Goal: Task Accomplishment & Management: Use online tool/utility

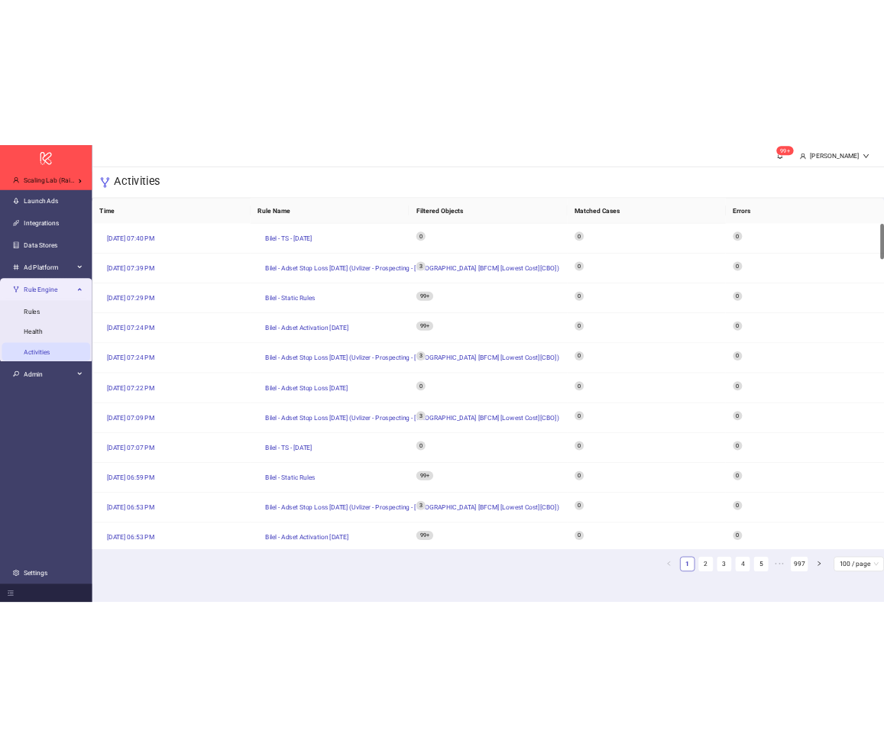
scroll to position [8, 0]
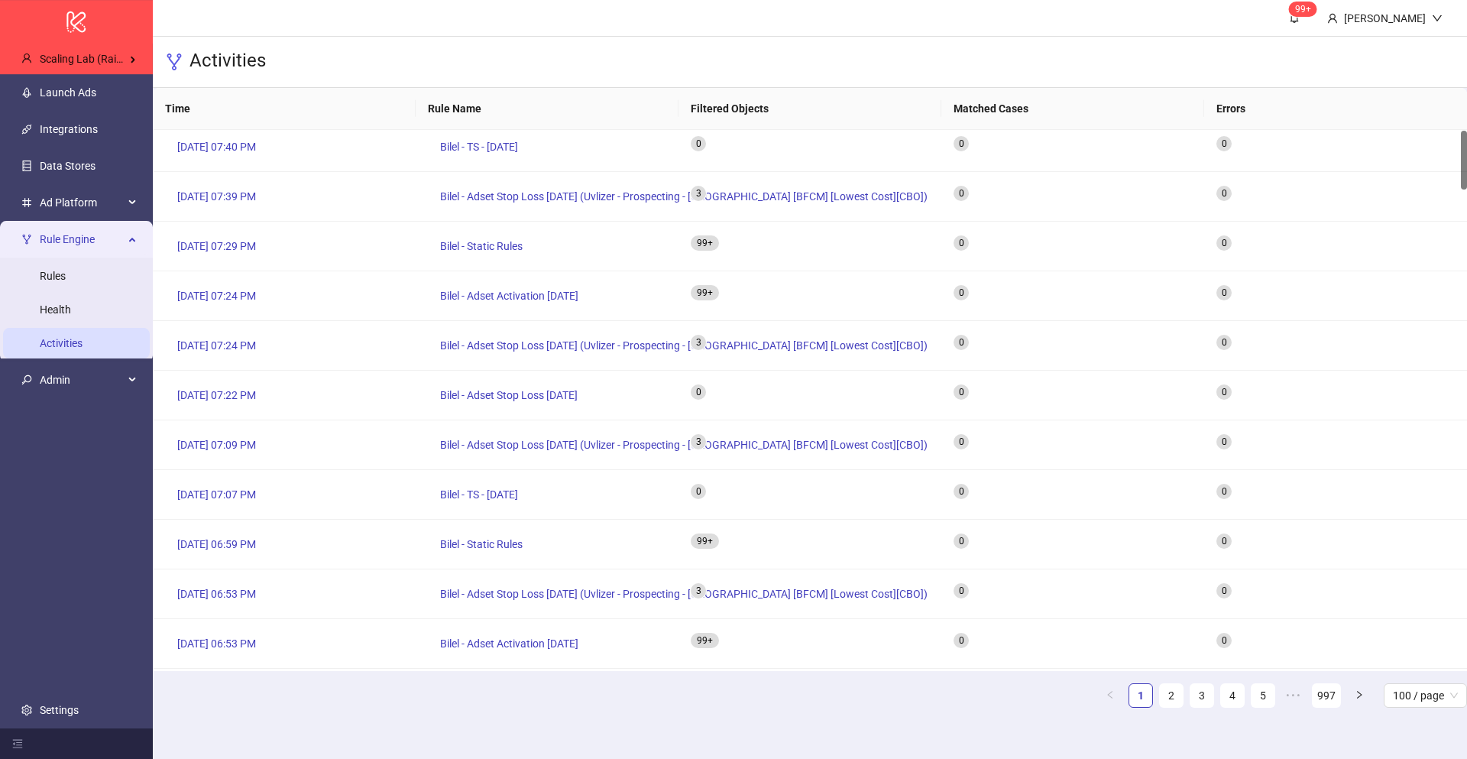
click at [371, 79] on div "Activities" at bounding box center [810, 62] width 1314 height 51
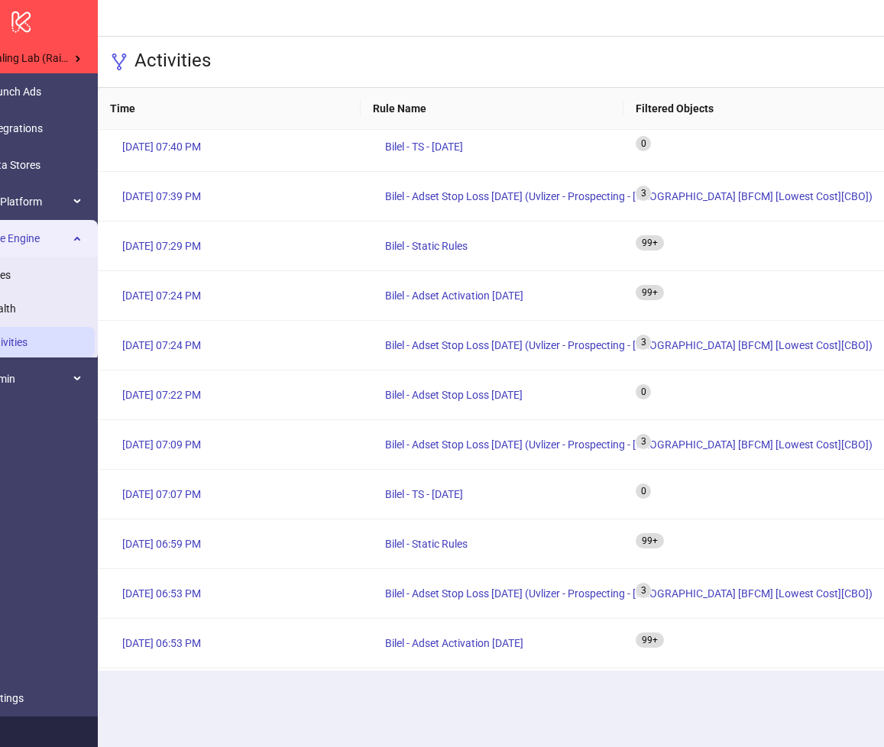
scroll to position [0, 70]
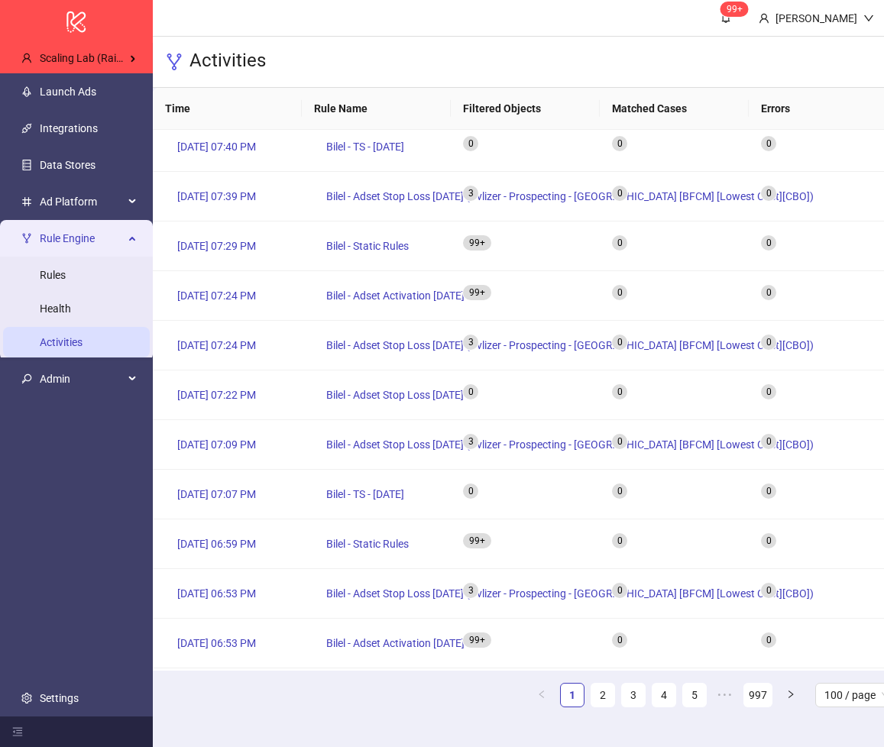
scroll to position [0, 15]
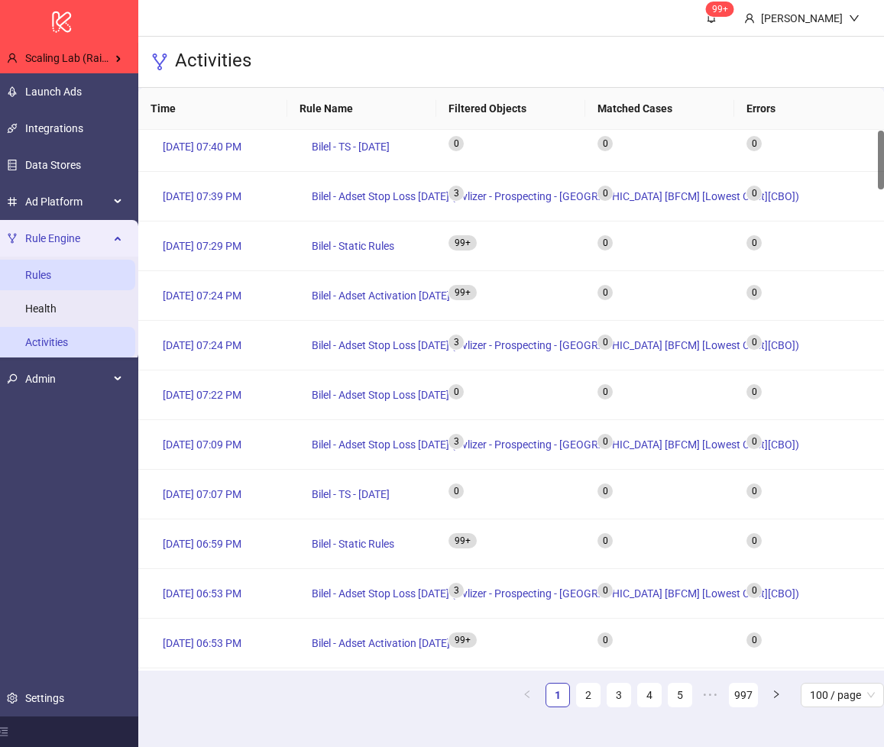
click at [51, 278] on link "Rules" at bounding box center [38, 275] width 26 height 12
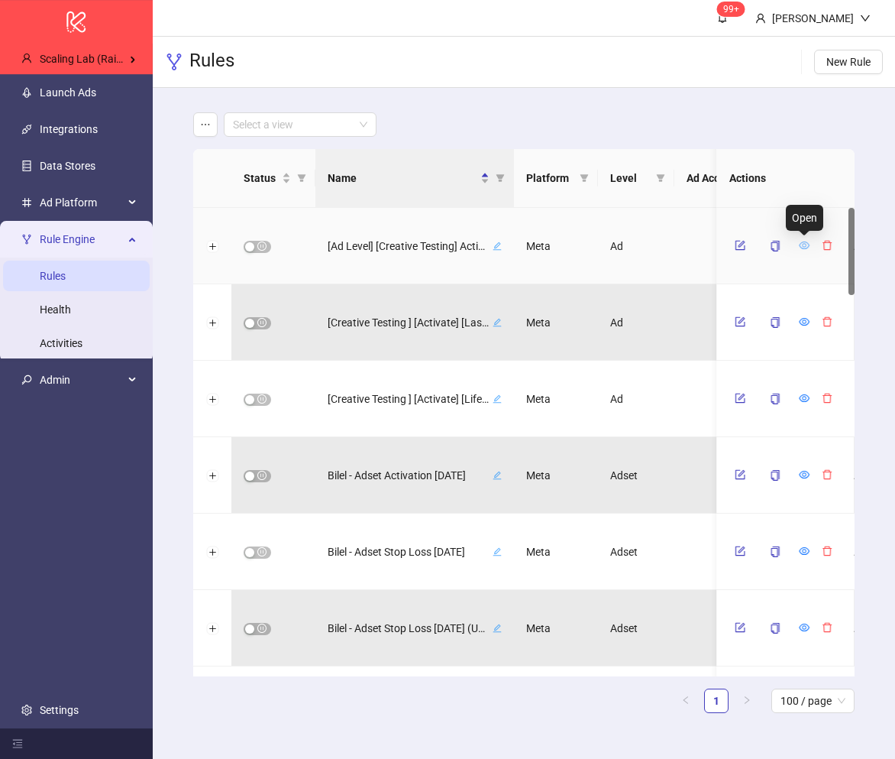
click at [808, 247] on icon "eye" at bounding box center [805, 245] width 11 height 11
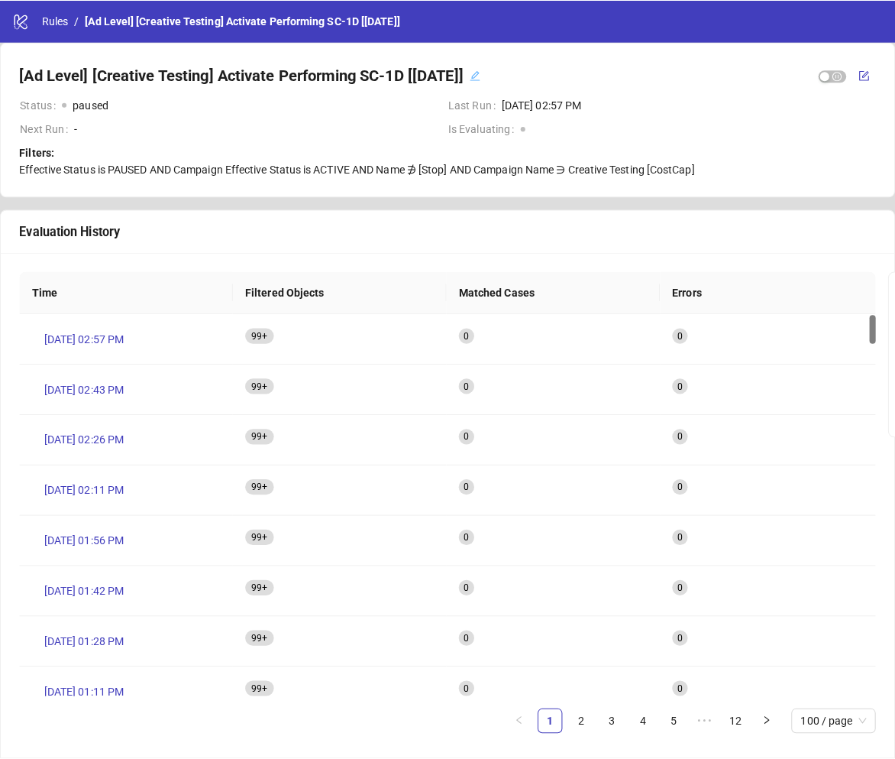
scroll to position [8, 0]
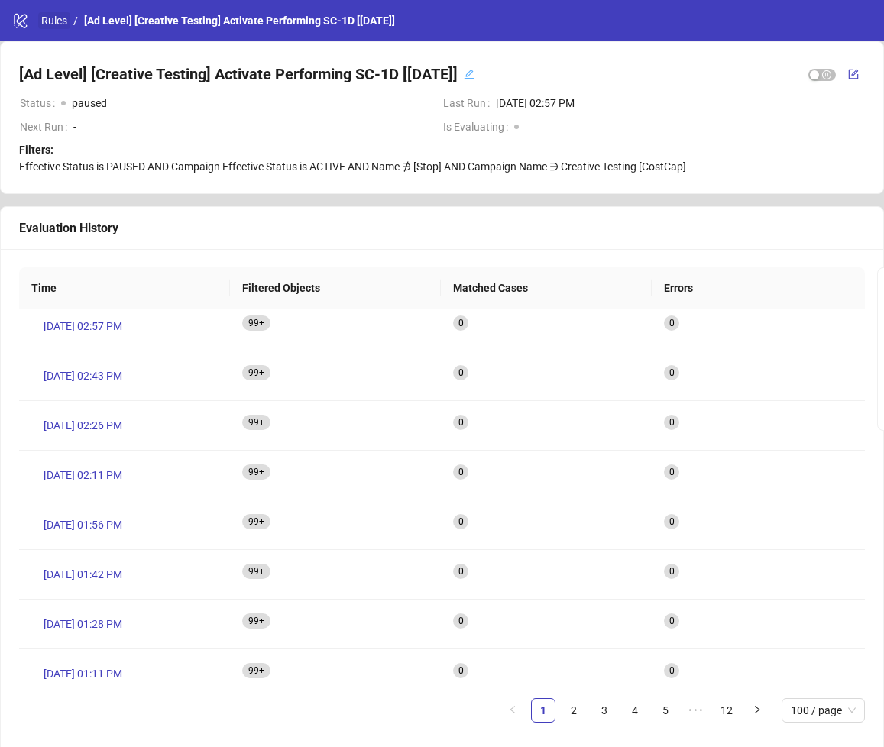
click at [62, 17] on link "Rules" at bounding box center [54, 20] width 32 height 17
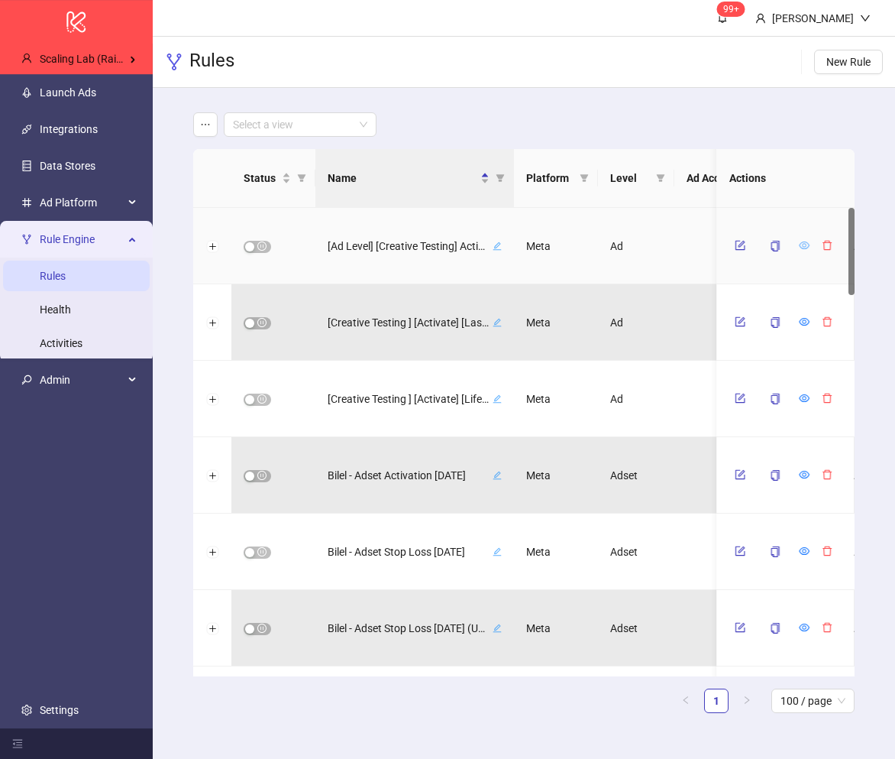
click at [805, 248] on icon "eye" at bounding box center [805, 245] width 11 height 11
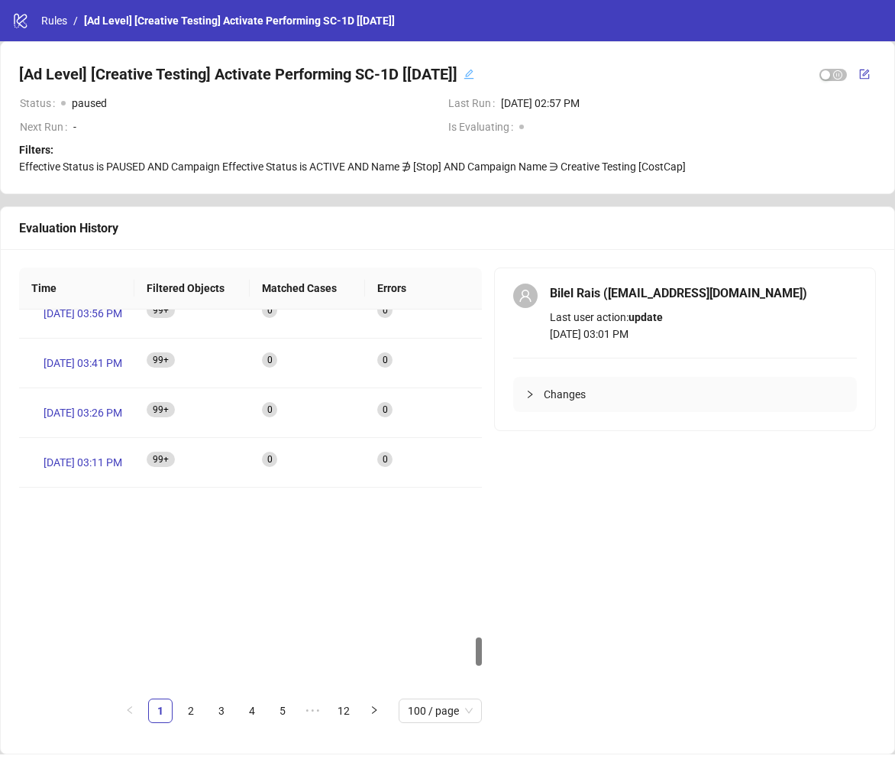
scroll to position [4314, 0]
